Goal: Find specific page/section: Find specific page/section

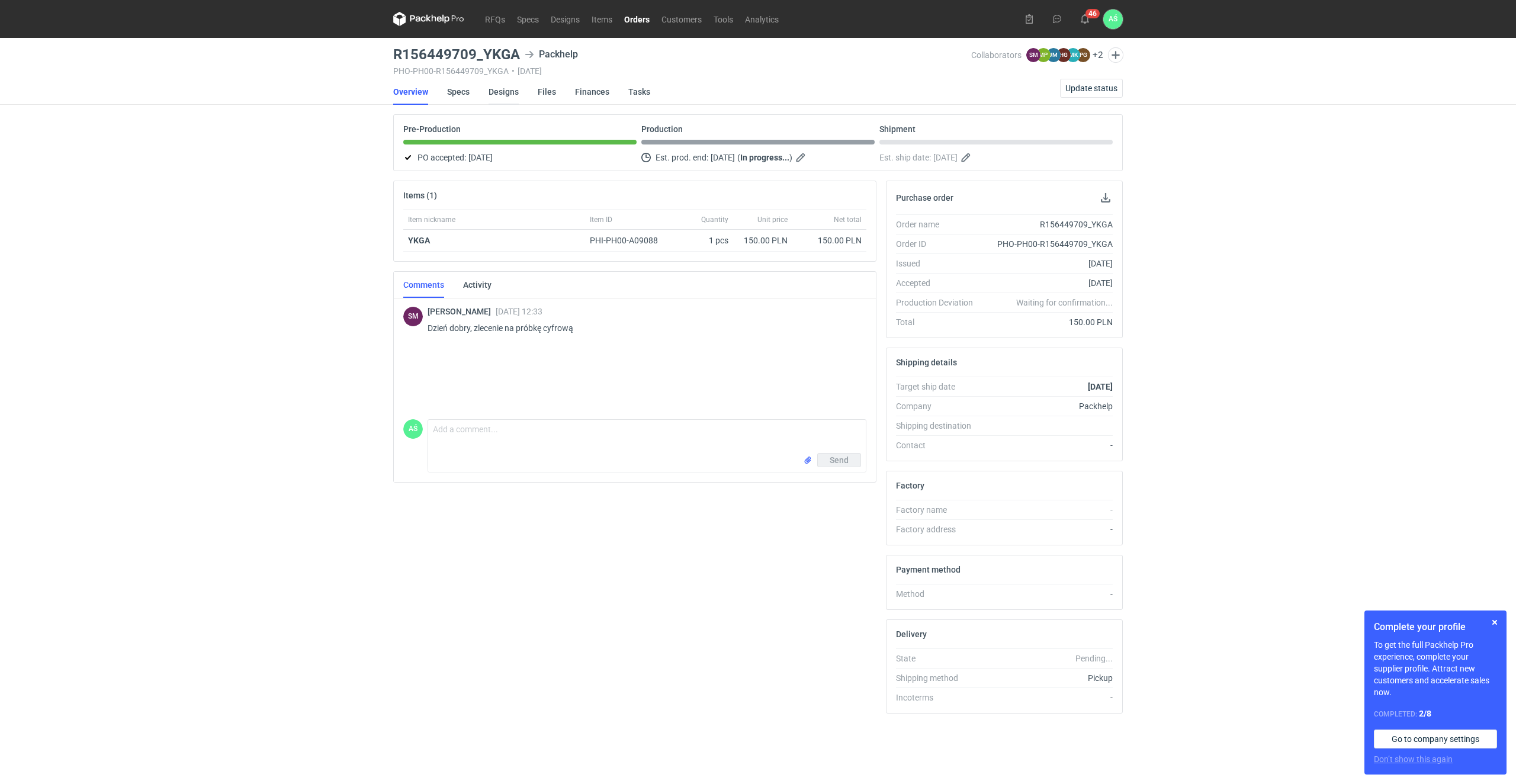
click at [495, 94] on link "Designs" at bounding box center [503, 92] width 30 height 26
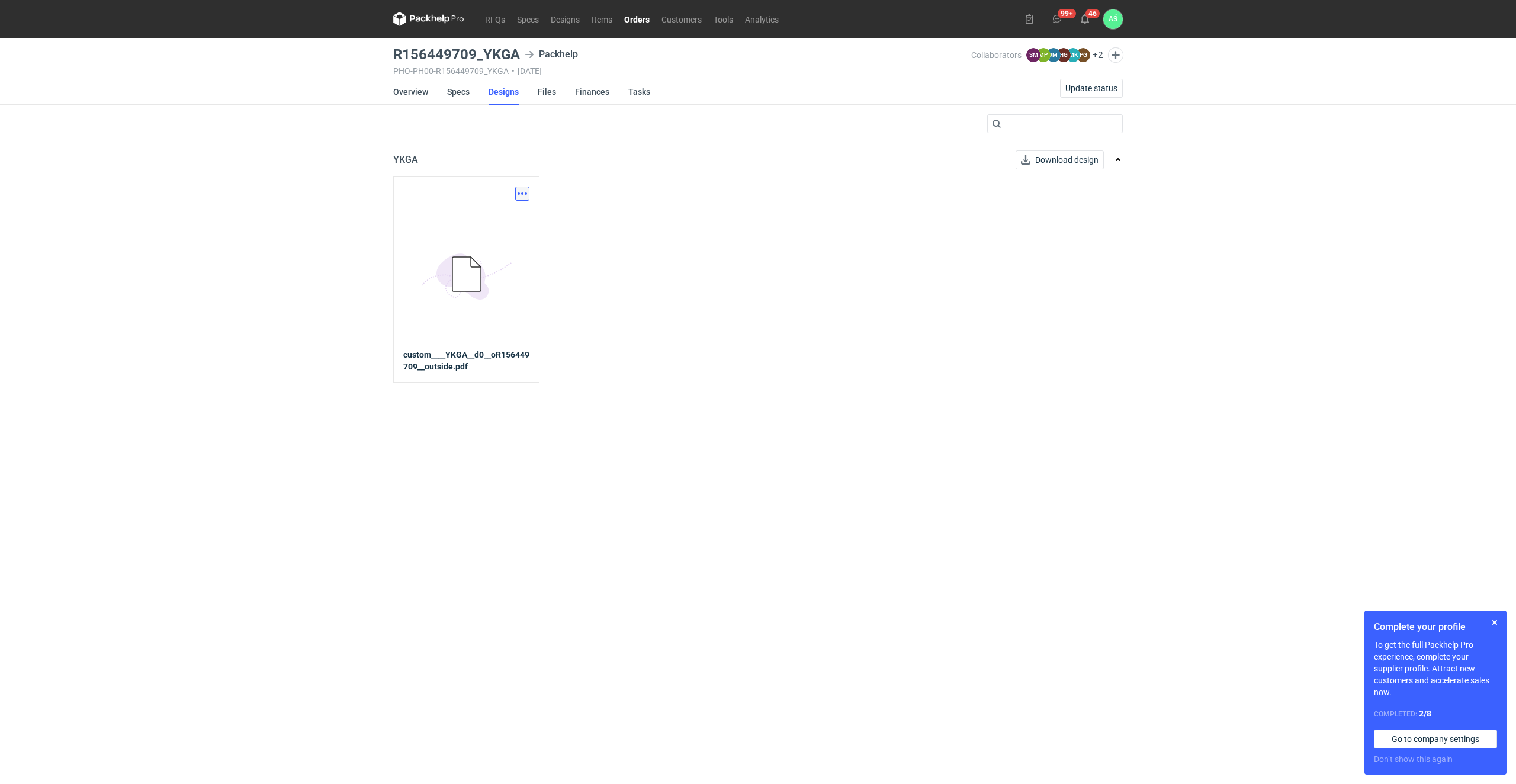
click at [524, 193] on button "button" at bounding box center [522, 193] width 15 height 15
click at [474, 223] on link "Download design part" at bounding box center [470, 219] width 109 height 19
click at [457, 93] on link "Specs" at bounding box center [458, 92] width 22 height 26
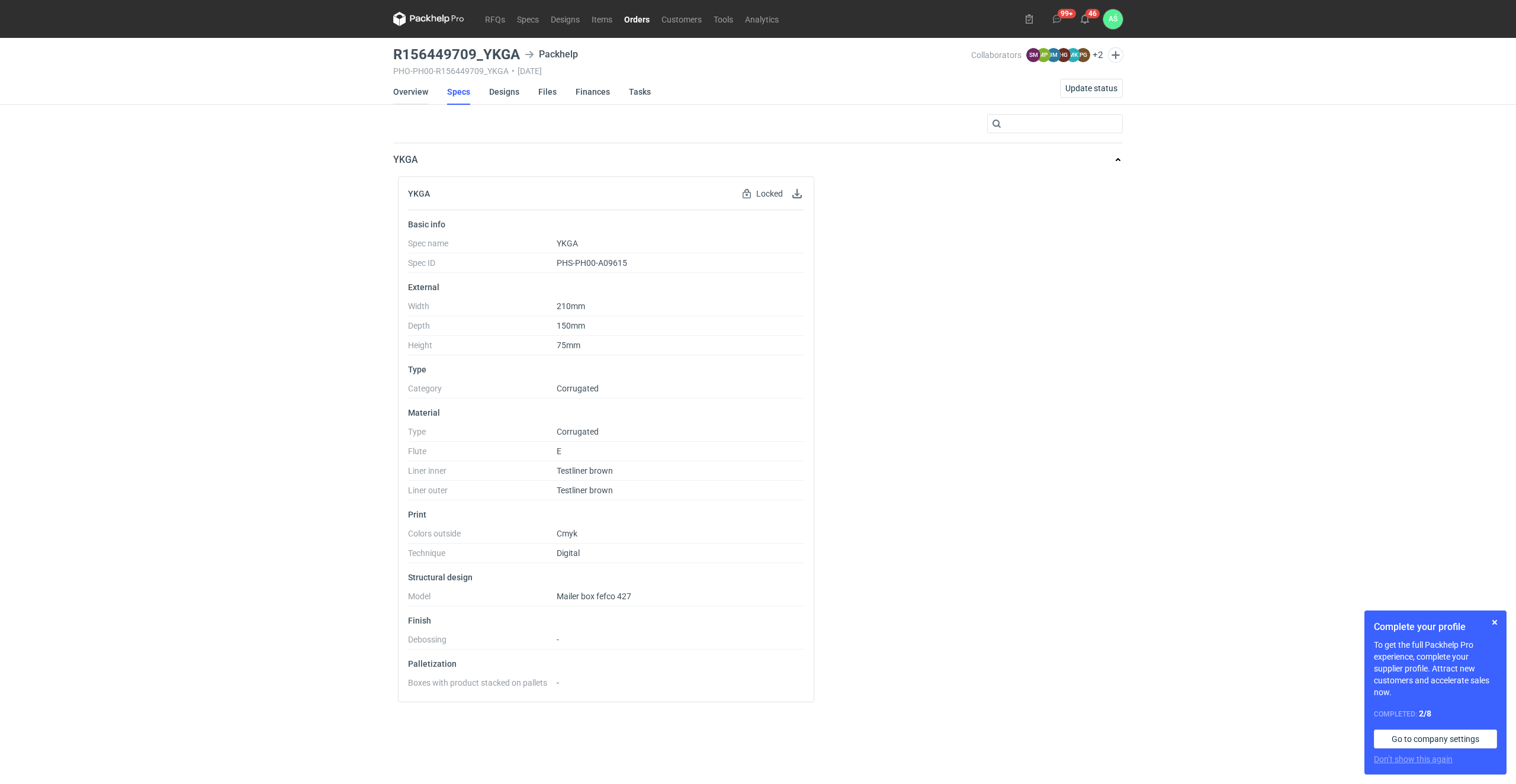
click at [422, 90] on link "Overview" at bounding box center [410, 92] width 35 height 26
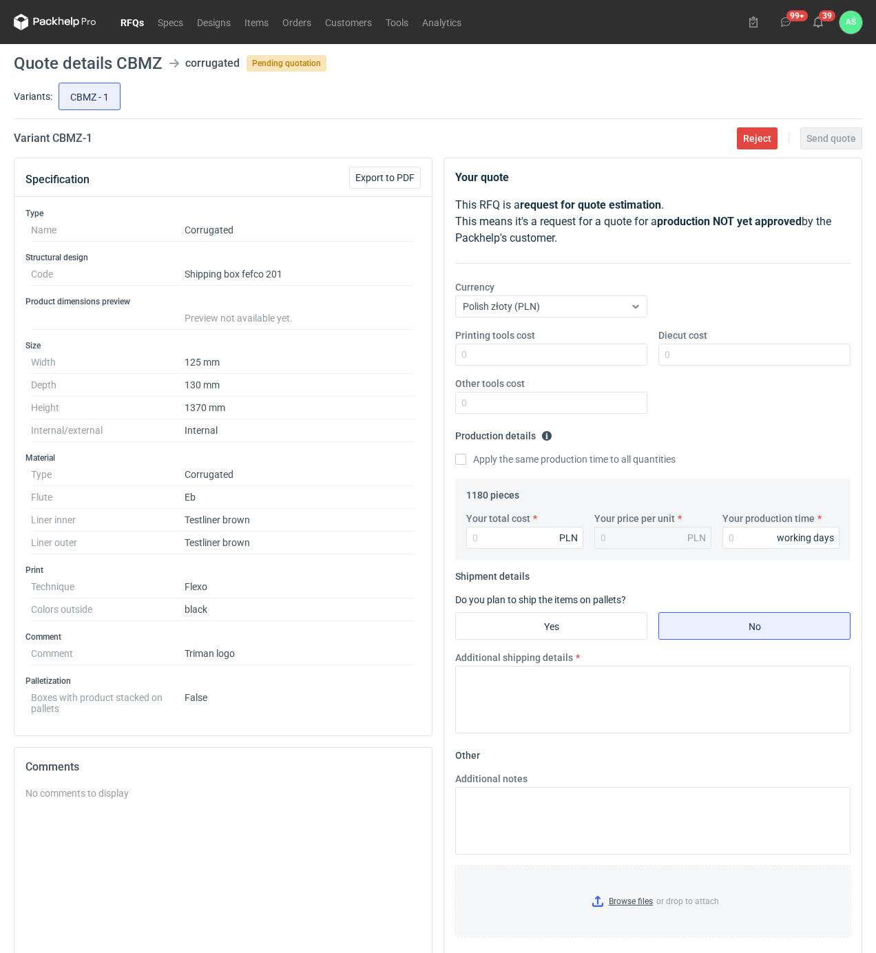
click at [129, 19] on link "RFQs" at bounding box center [132, 22] width 37 height 17
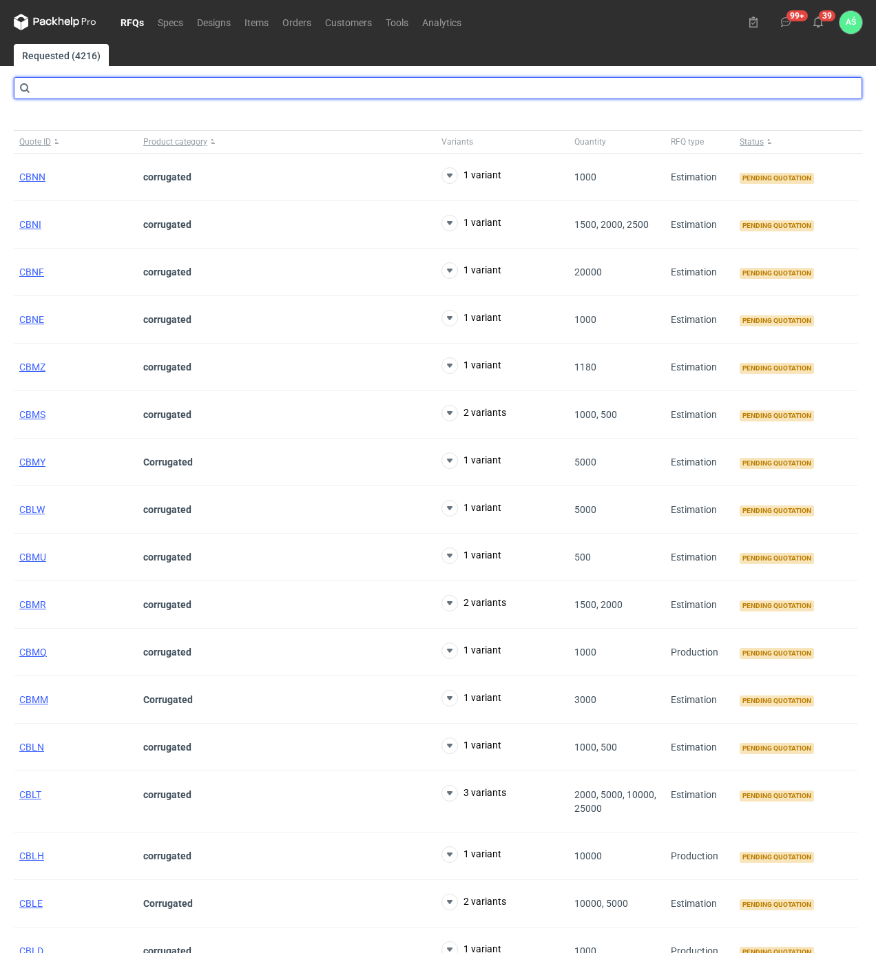
click at [120, 88] on input "text" at bounding box center [438, 88] width 848 height 22
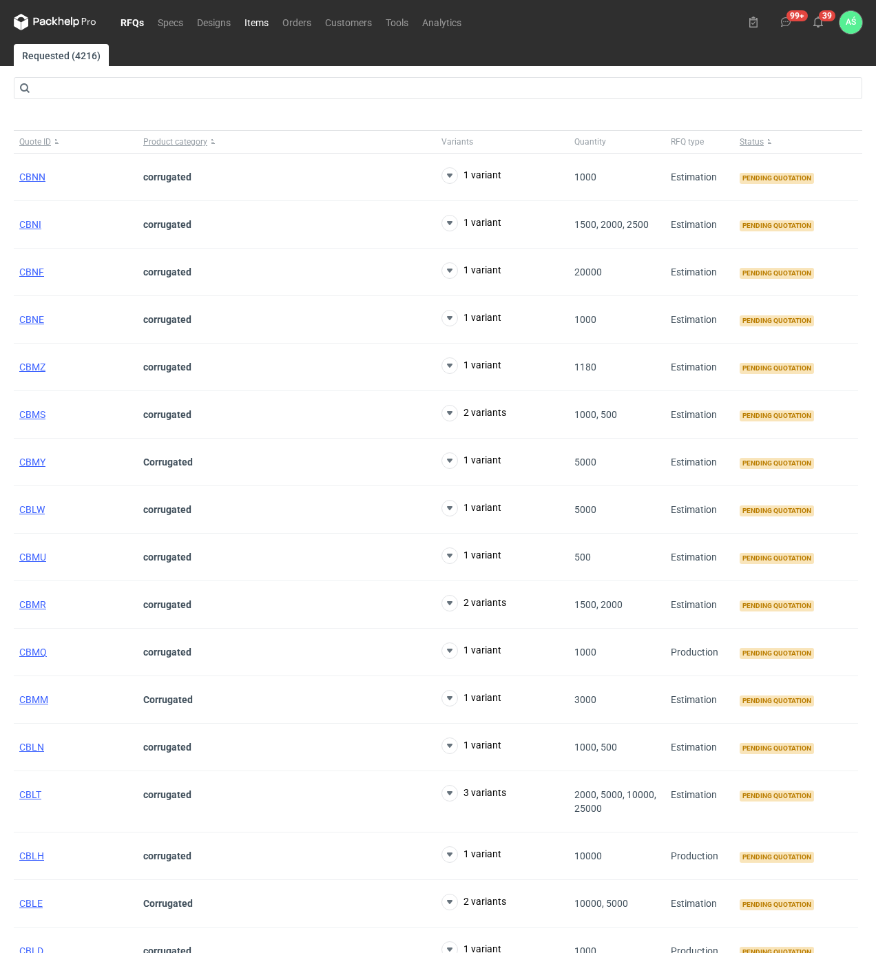
click at [259, 25] on link "Items" at bounding box center [257, 22] width 38 height 17
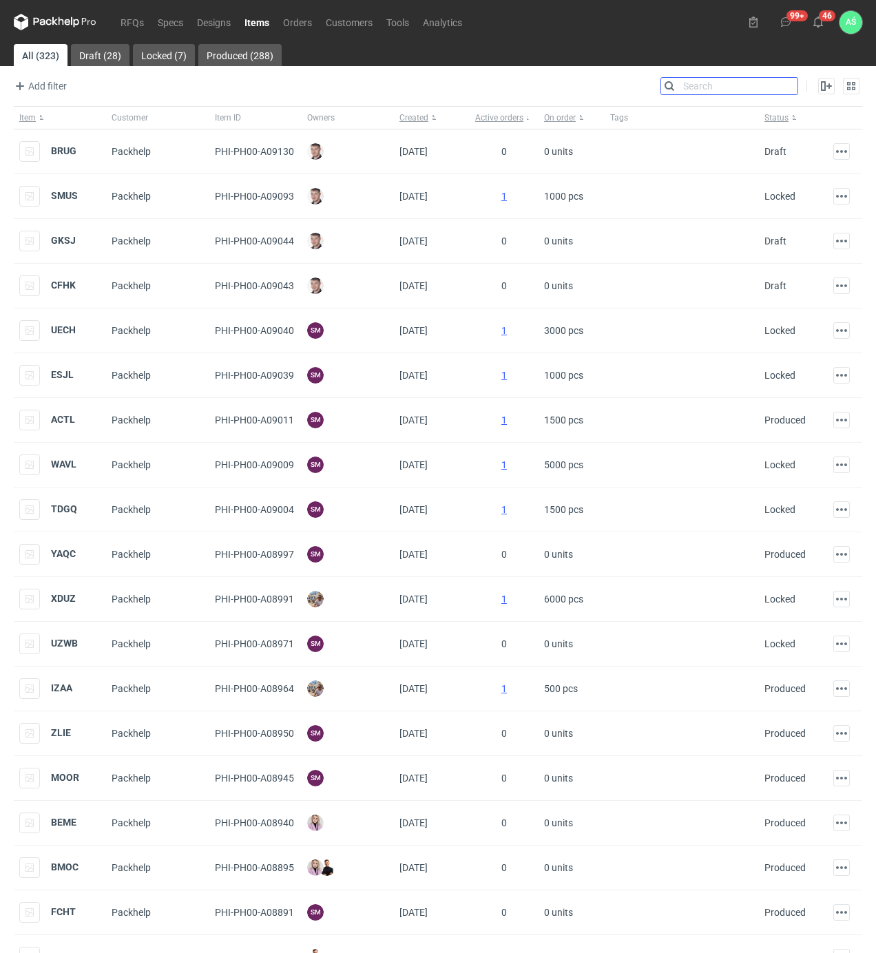
click at [791, 83] on input "Search" at bounding box center [729, 86] width 136 height 17
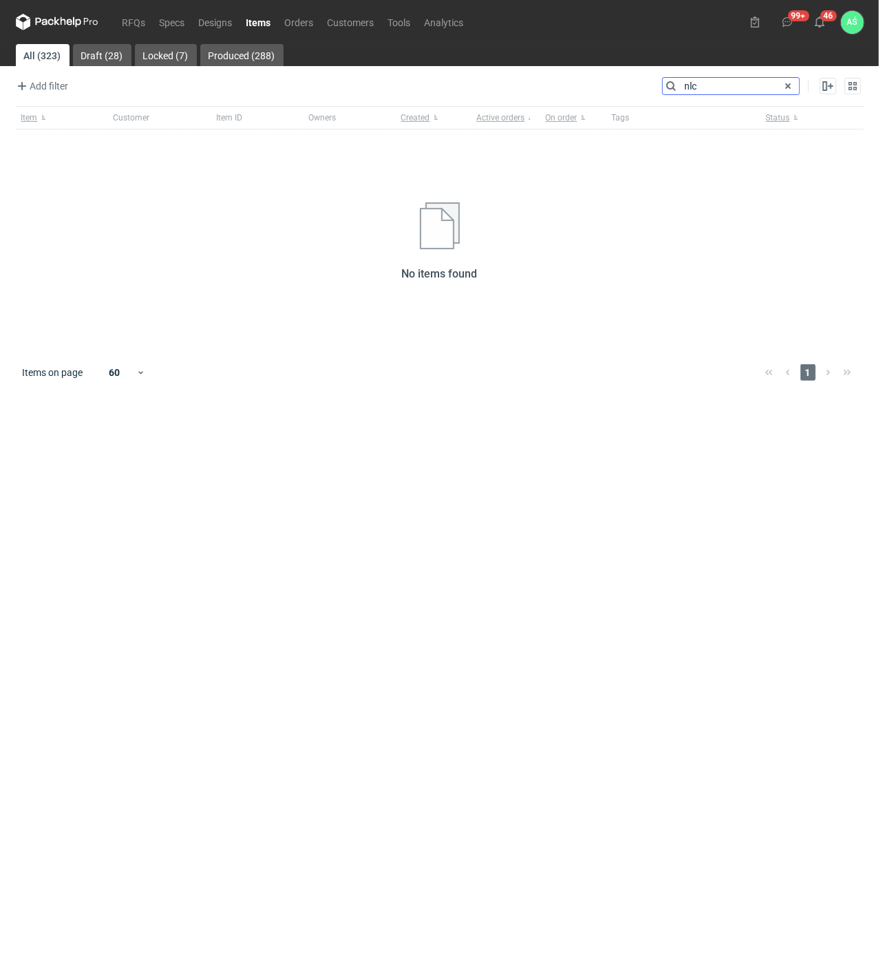
type input "nlc"
click at [52, 56] on link "All (323)" at bounding box center [43, 55] width 54 height 22
click at [301, 23] on link "Orders" at bounding box center [299, 22] width 43 height 17
